Goal: Transaction & Acquisition: Download file/media

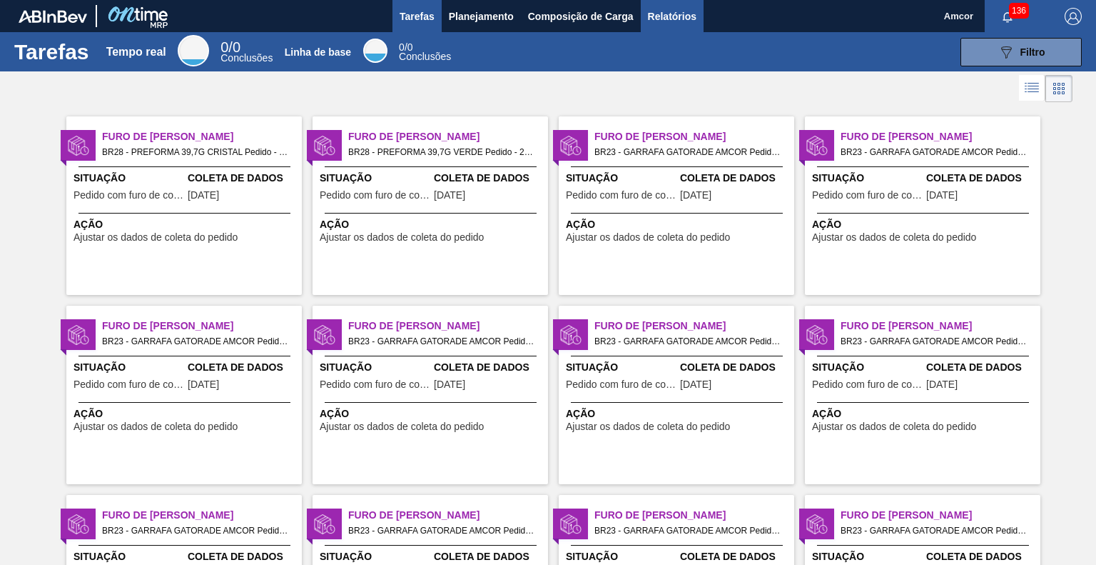
click at [686, 22] on font "Relatórios" at bounding box center [672, 16] width 49 height 17
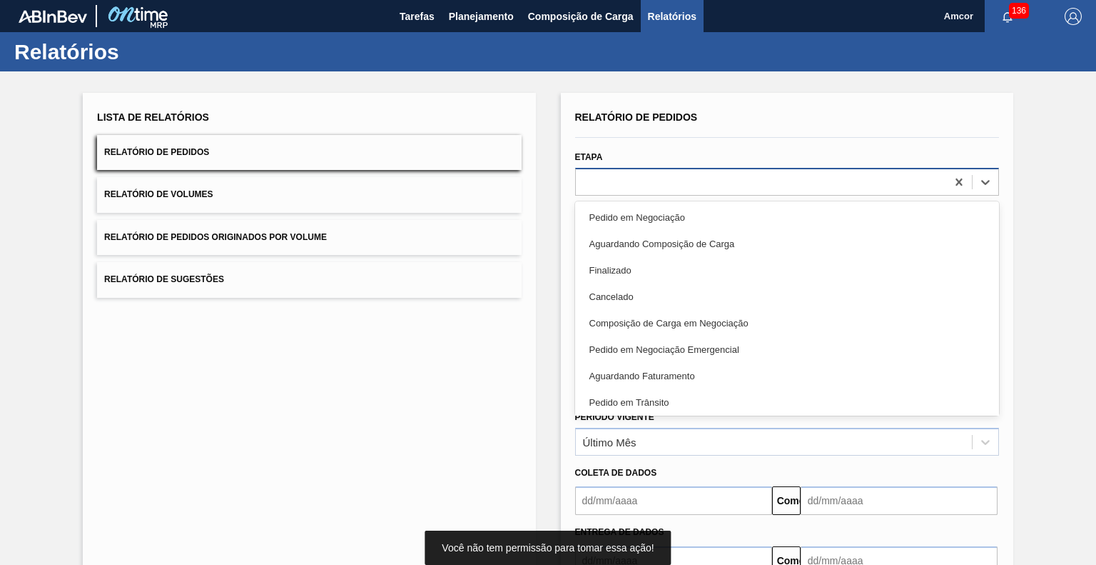
click at [620, 181] on div at bounding box center [761, 181] width 370 height 21
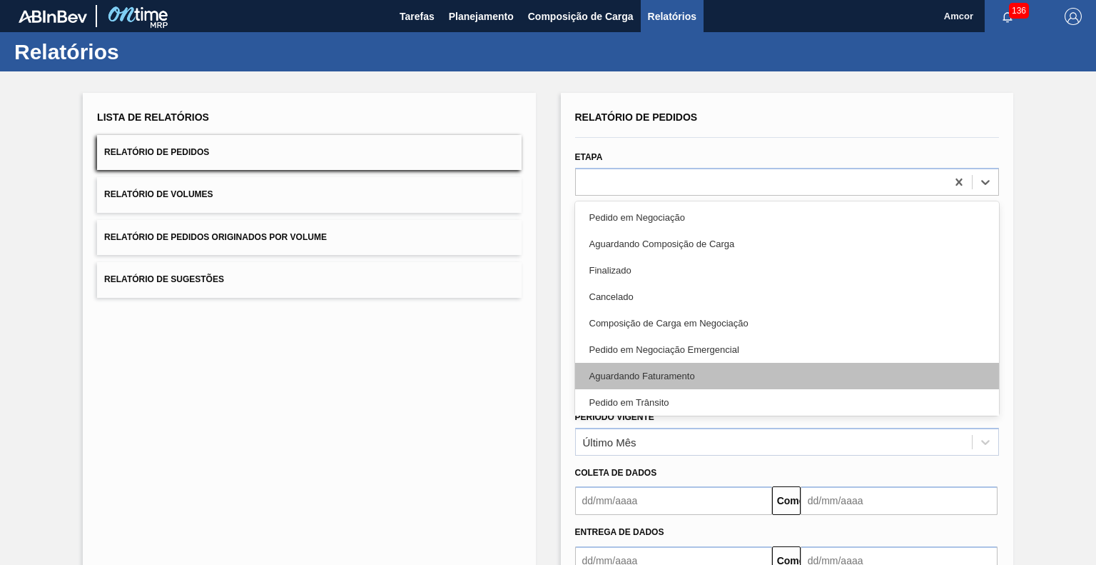
click at [634, 368] on div "Aguardando Faturamento" at bounding box center [787, 376] width 424 height 26
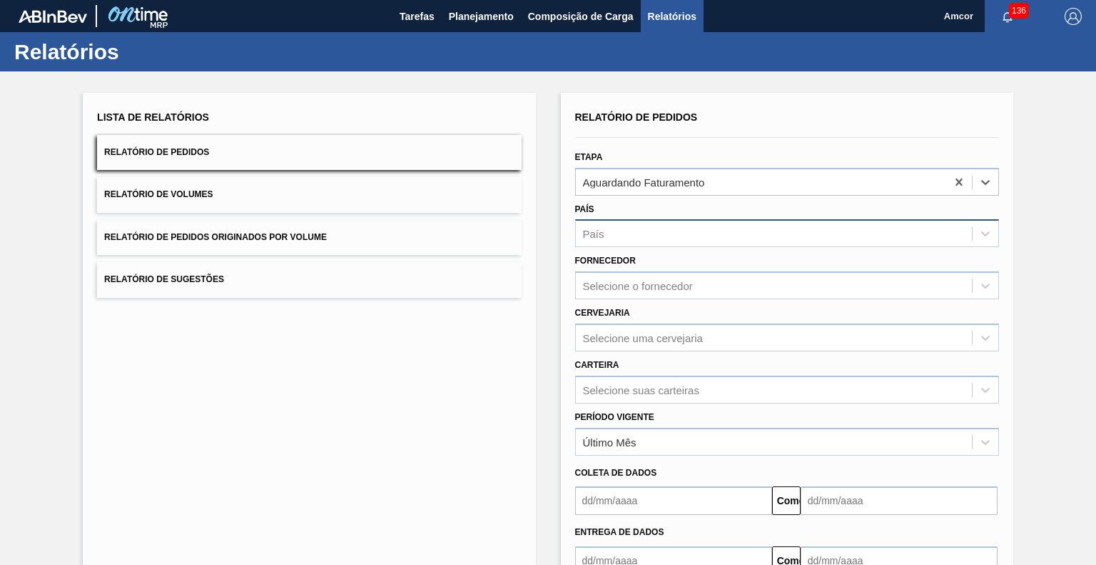
click at [620, 238] on div "País" at bounding box center [774, 233] width 396 height 21
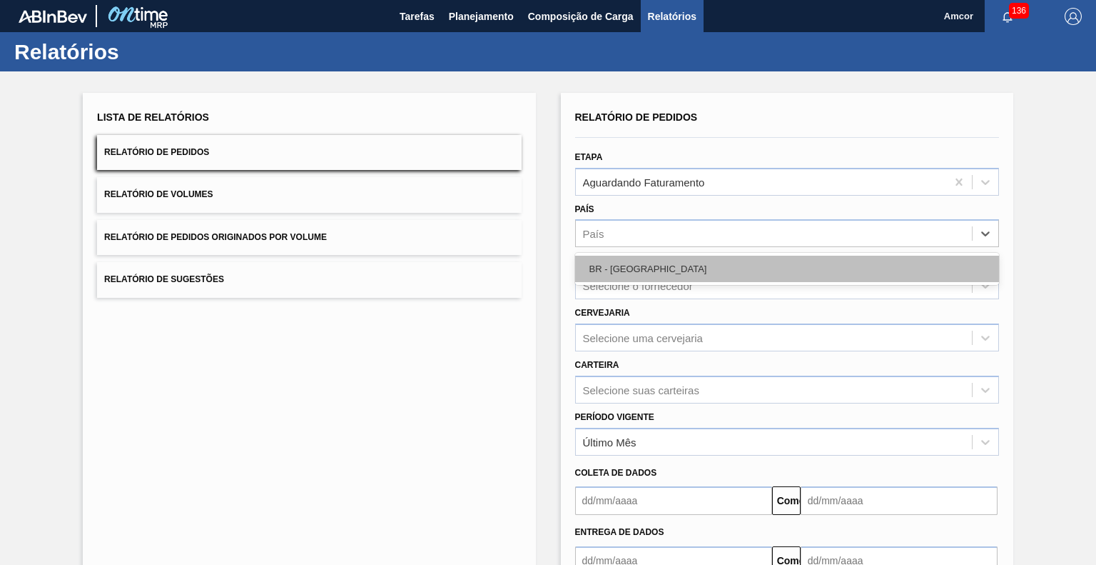
click at [673, 263] on div "BR - [GEOGRAPHIC_DATA]" at bounding box center [787, 269] width 424 height 26
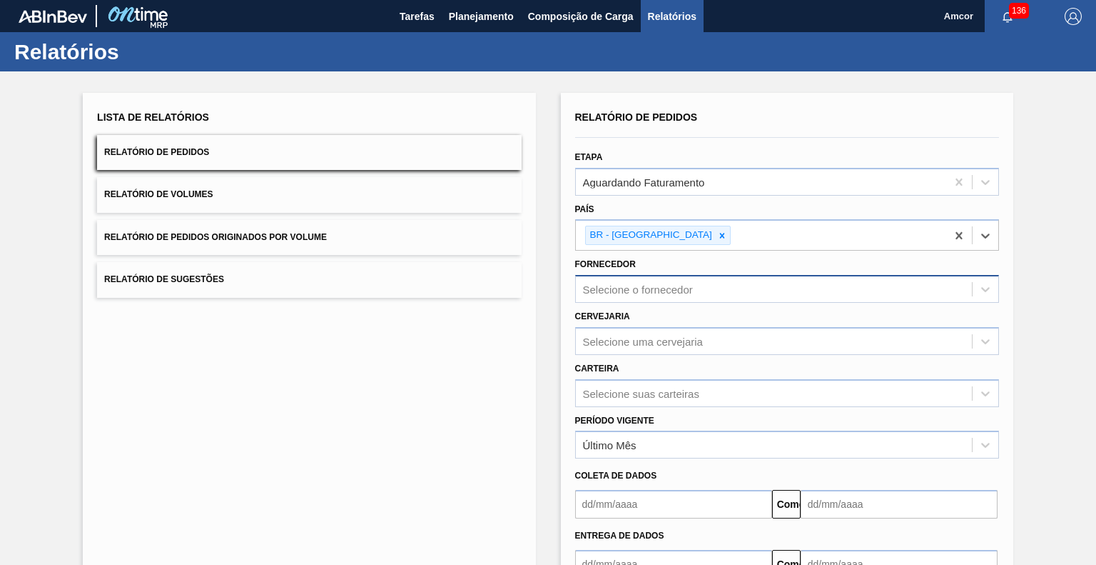
click at [700, 286] on div "Selecione o fornecedor" at bounding box center [774, 289] width 396 height 21
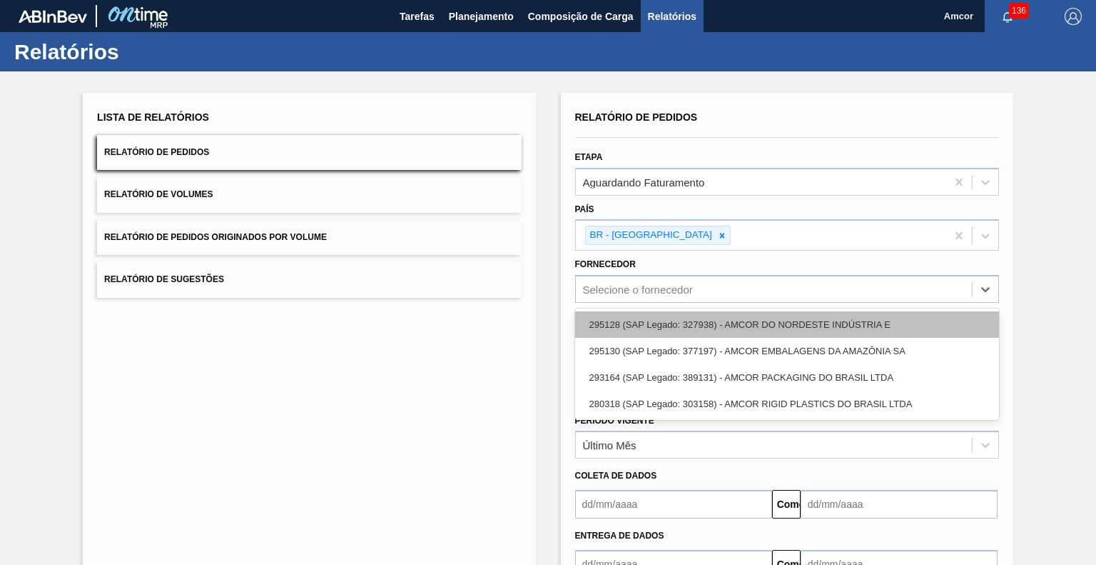
click at [746, 316] on div "295128 (SAP Legado: 327938) - AMCOR DO NORDESTE INDÚSTRIA E" at bounding box center [787, 324] width 424 height 26
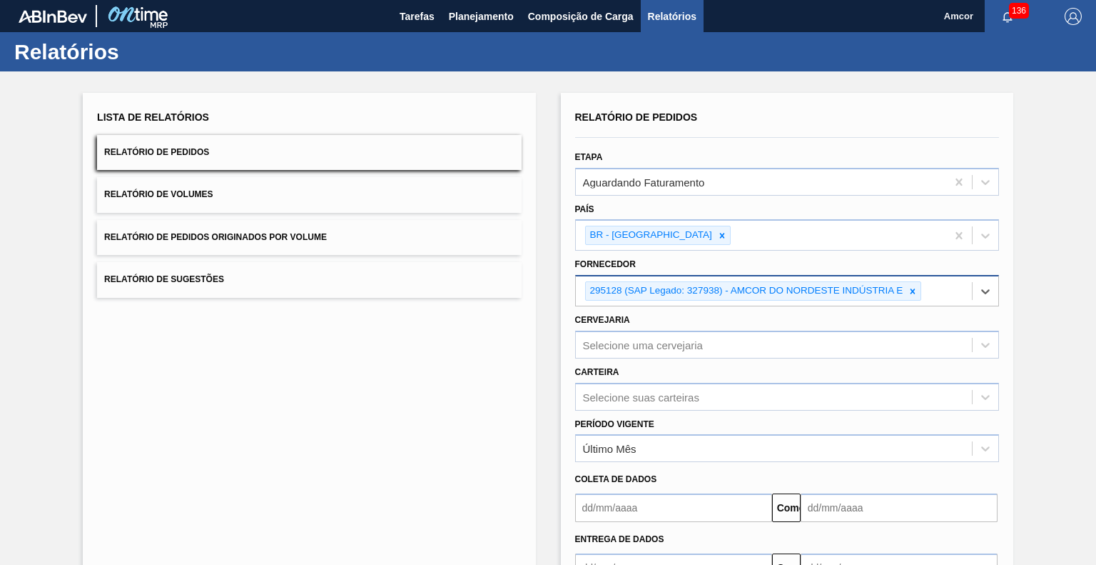
click at [924, 285] on input "Fornecedor" at bounding box center [924, 291] width 1 height 12
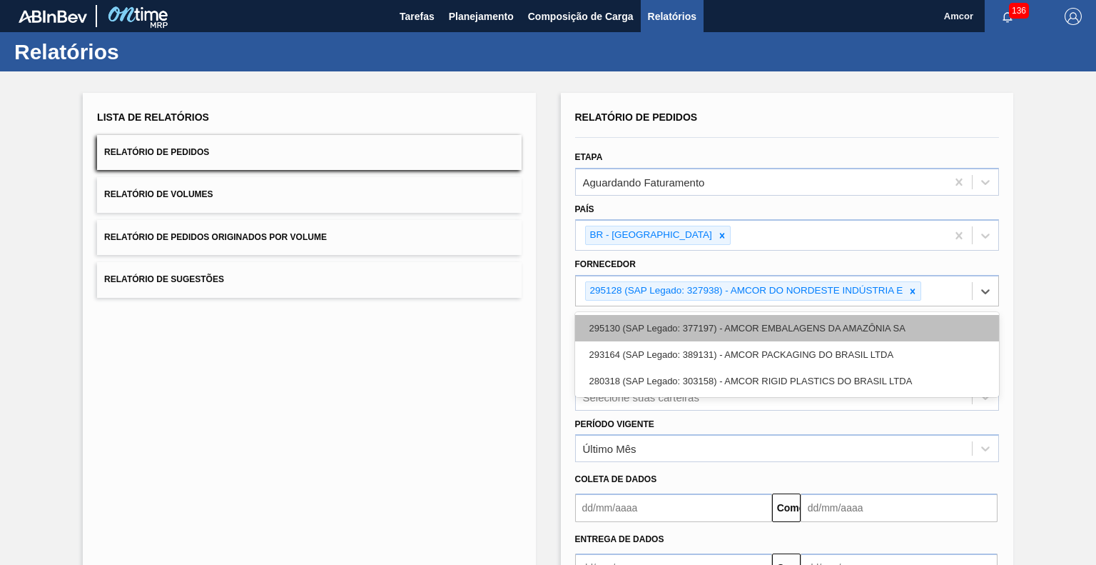
click at [845, 323] on font "295130 (SAP Legado: 377197) - AMCOR EMBALAGENS DA AMAZÔNIA SA" at bounding box center [748, 328] width 316 height 11
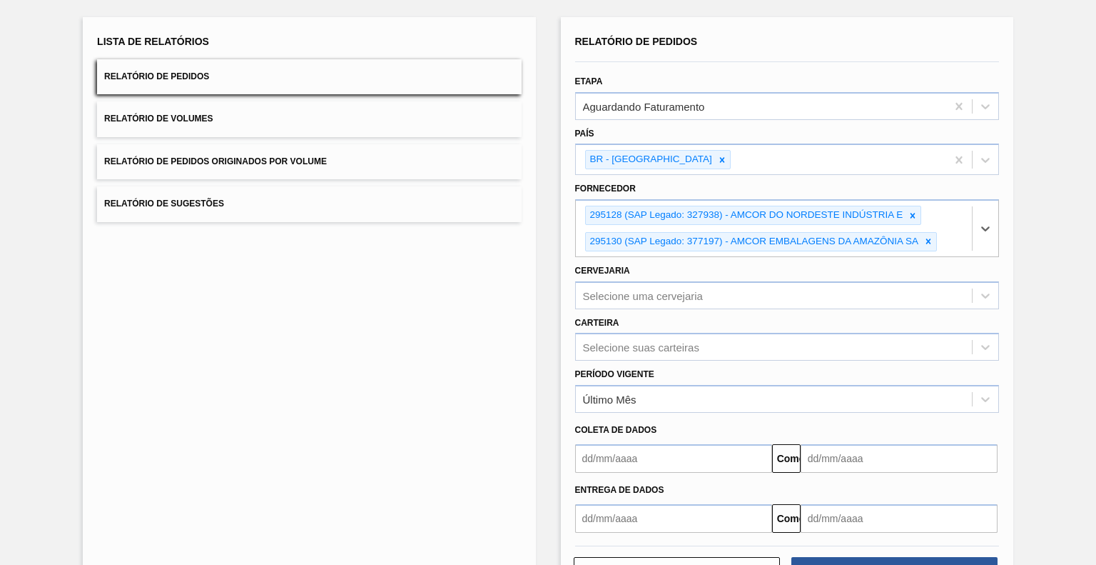
scroll to position [126, 0]
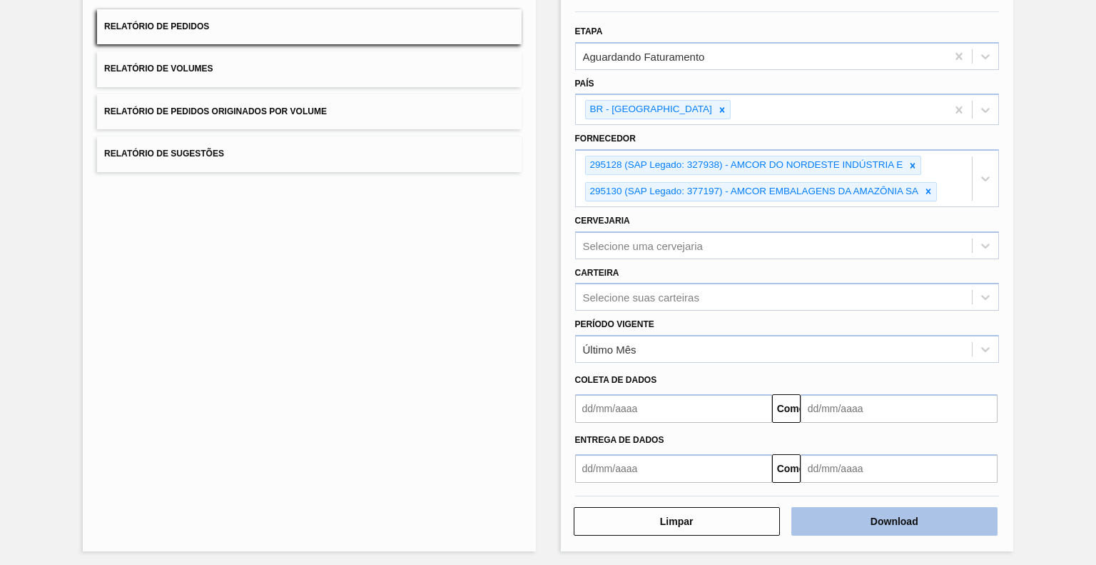
click at [839, 510] on button "Download" at bounding box center [895, 521] width 206 height 29
